Goal: Task Accomplishment & Management: Use online tool/utility

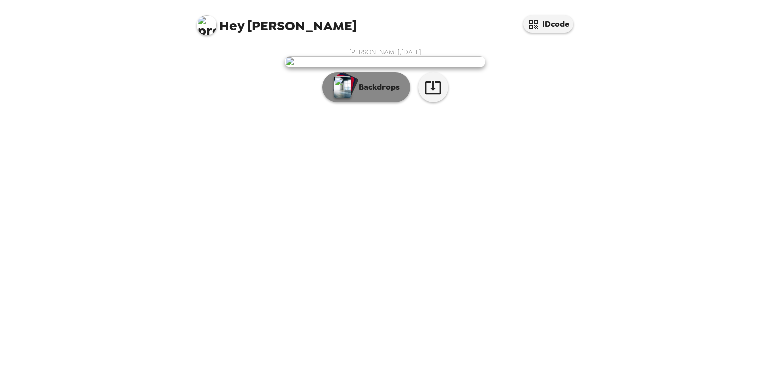
click at [374, 93] on p "Backdrops" at bounding box center [377, 87] width 46 height 12
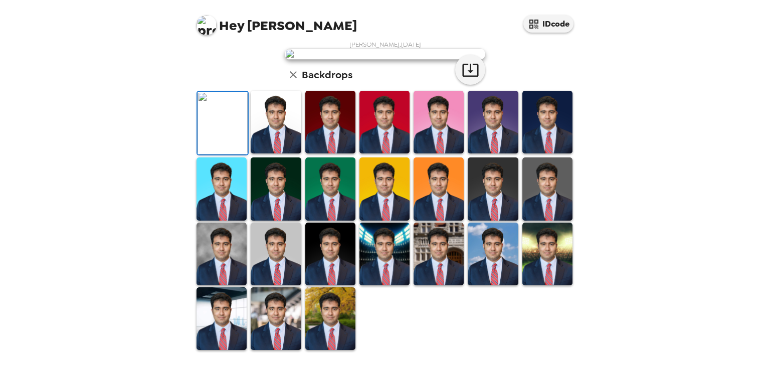
scroll to position [214, 0]
click at [278, 153] on img at bounding box center [276, 122] width 50 height 63
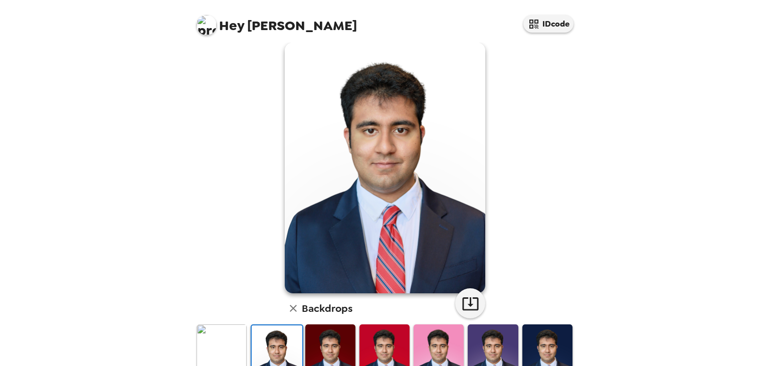
scroll to position [0, 0]
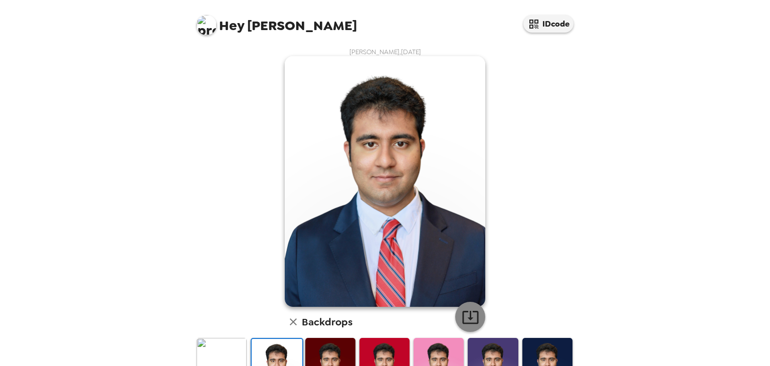
click at [466, 319] on icon "button" at bounding box center [470, 317] width 16 height 13
